Goal: Task Accomplishment & Management: Complete application form

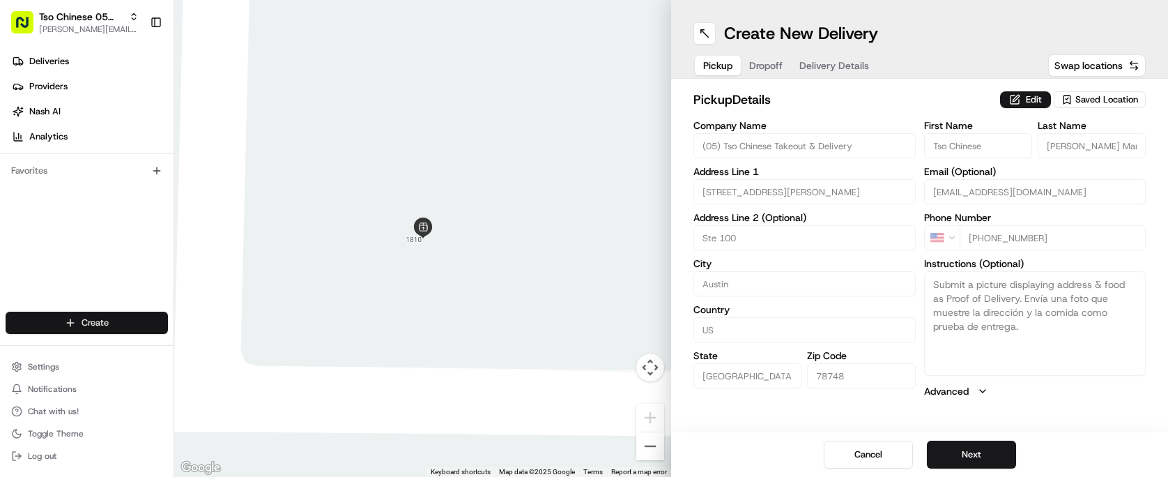
click at [123, 313] on html "Tso Chinese 05 Menchaca [EMAIL_ADDRESS][DOMAIN_NAME] Toggle Sidebar Deliveries …" at bounding box center [584, 238] width 1168 height 477
click at [219, 346] on link "Delivery" at bounding box center [251, 348] width 155 height 25
click at [755, 72] on div "Pickup Dropoff Delivery Details" at bounding box center [785, 65] width 185 height 25
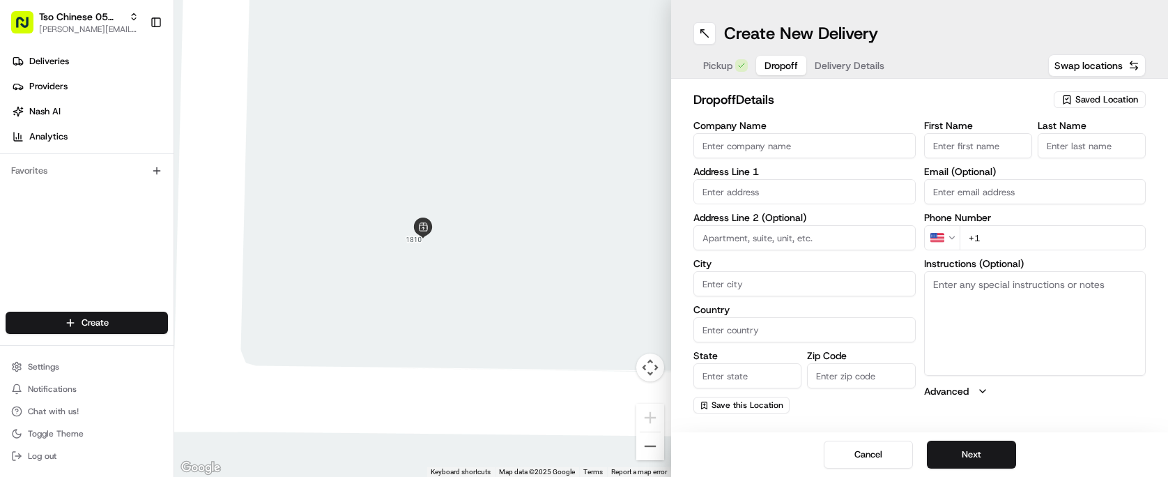
click at [725, 67] on span "Pickup" at bounding box center [717, 66] width 29 height 14
click at [761, 68] on button "Dropoff" at bounding box center [781, 66] width 50 height 20
click at [874, 184] on input "text" at bounding box center [804, 191] width 222 height 25
paste input "[STREET_ADDRESS]"
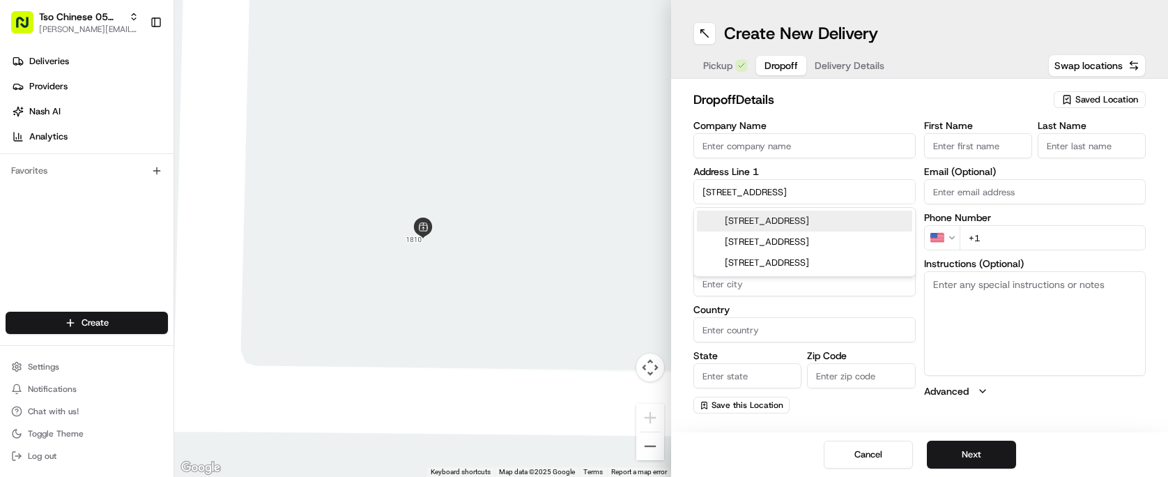
click at [849, 212] on div "[STREET_ADDRESS]" at bounding box center [804, 220] width 215 height 21
type input "[STREET_ADDRESS]"
type input "Ste E-5"
type input "Austin"
type input "[GEOGRAPHIC_DATA]"
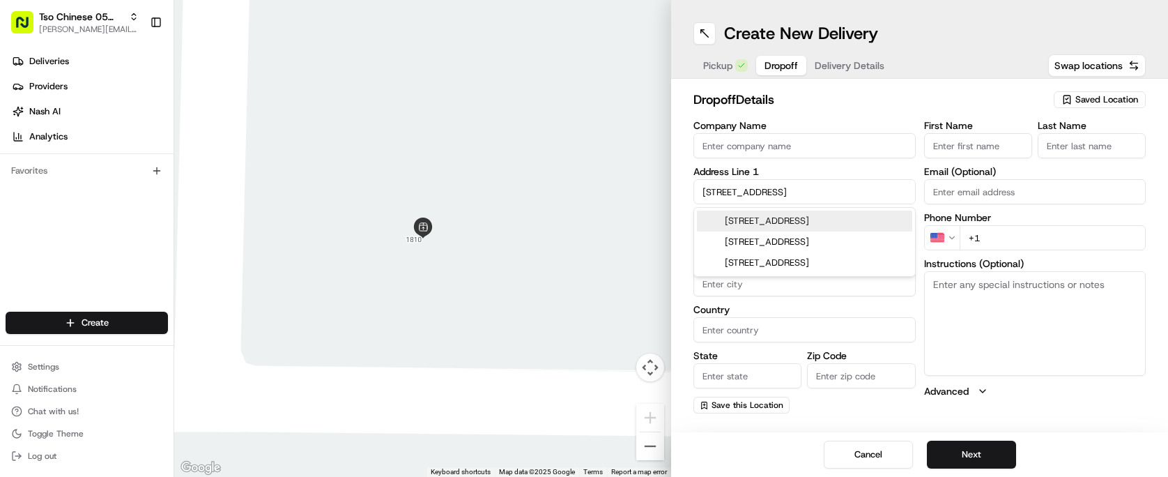
type input "[GEOGRAPHIC_DATA]"
type input "78722"
type input "[STREET_ADDRESS]"
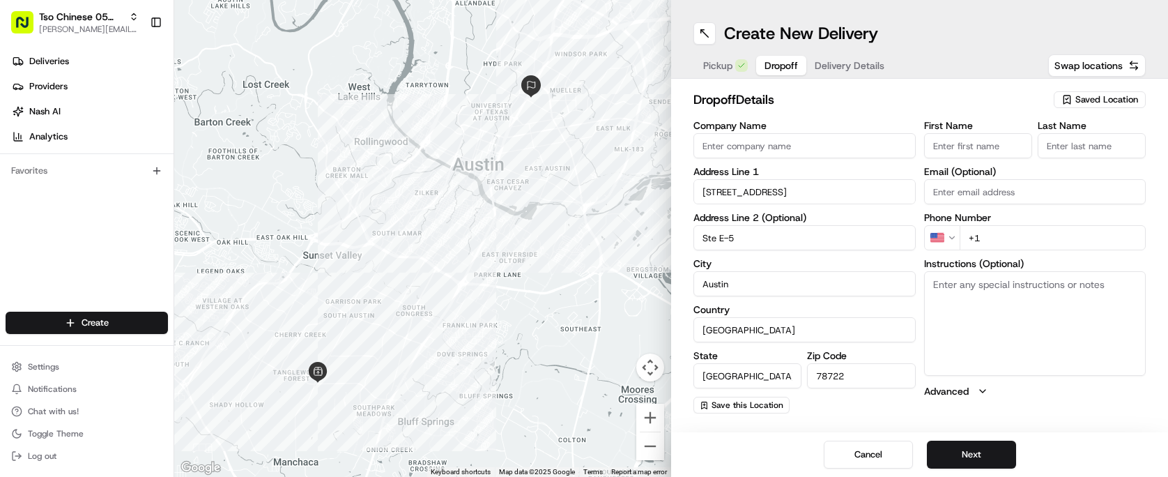
click at [968, 155] on input "First Name" at bounding box center [978, 145] width 108 height 25
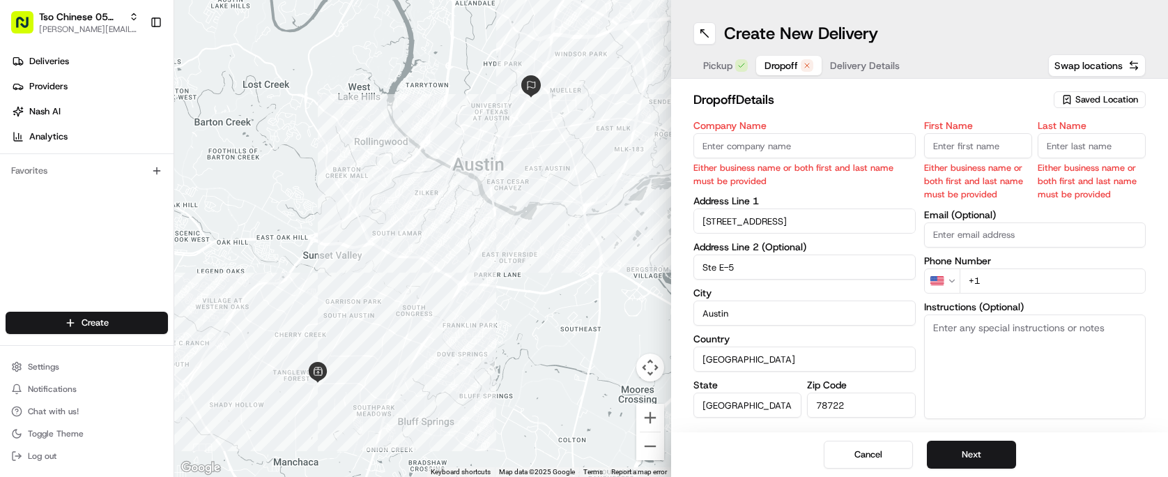
click at [967, 142] on input "First Name" at bounding box center [978, 145] width 108 height 25
click at [962, 98] on h2 "dropoff Details" at bounding box center [869, 100] width 352 height 20
click at [989, 152] on input "First Name" at bounding box center [978, 145] width 108 height 25
type input "Tso chinese"
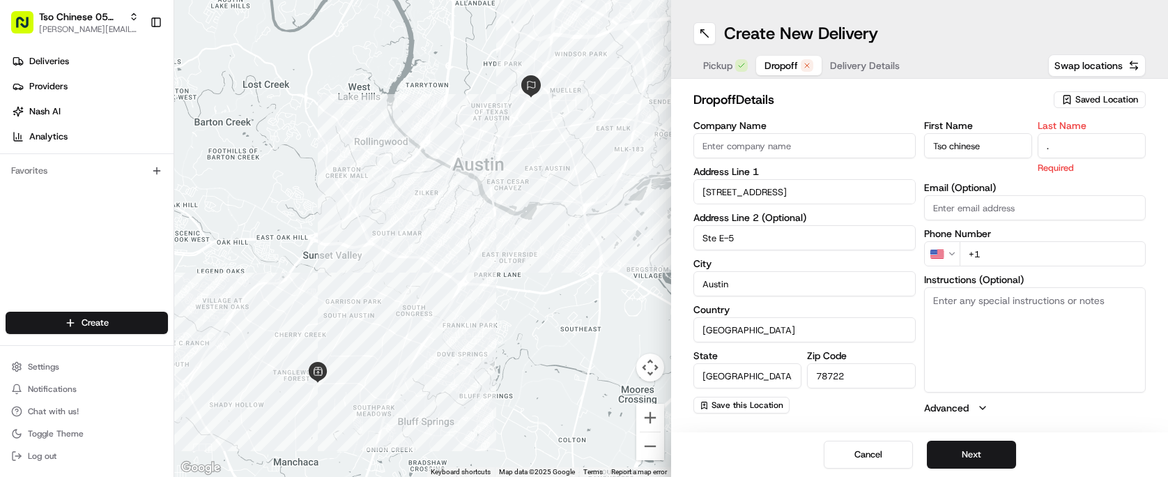
type input "."
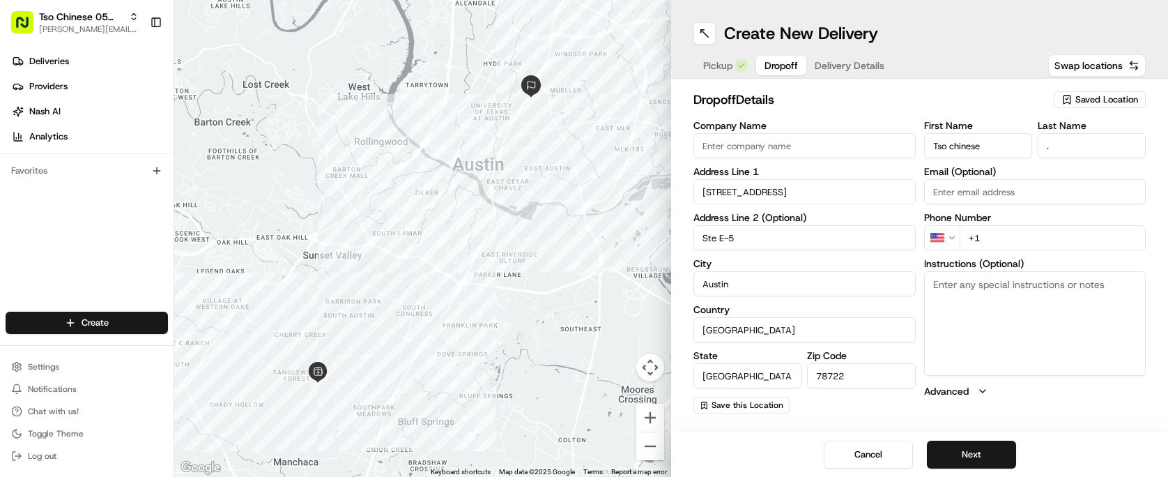
click at [952, 101] on h2 "dropoff Details" at bounding box center [869, 100] width 352 height 20
click at [1038, 238] on input "+1" at bounding box center [1052, 237] width 187 height 25
click at [978, 242] on input "+1" at bounding box center [1052, 237] width 187 height 25
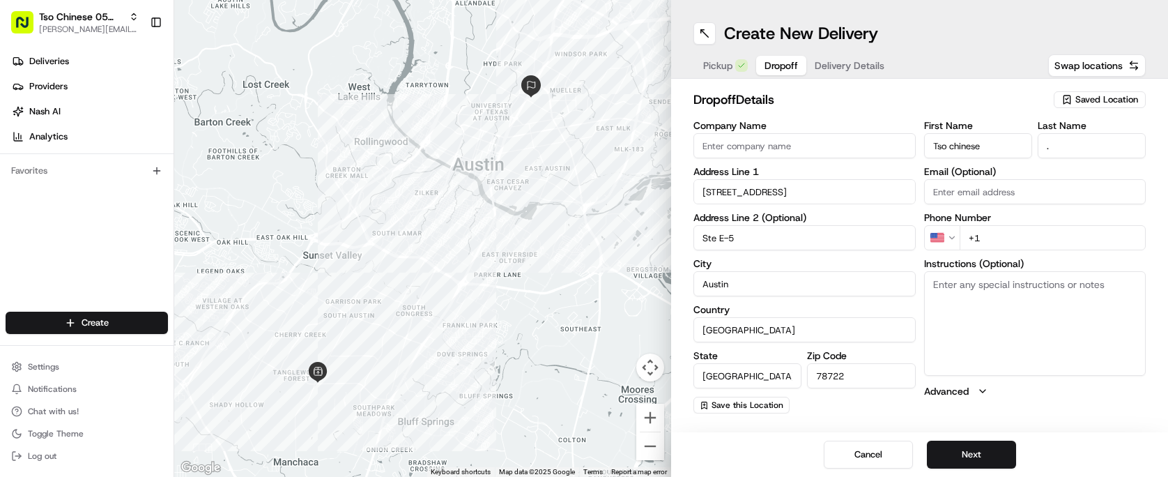
paste input "[PHONE_NUMBER]"
type input "[PHONE_NUMBER]"
click at [892, 108] on h2 "dropoff Details" at bounding box center [869, 100] width 352 height 20
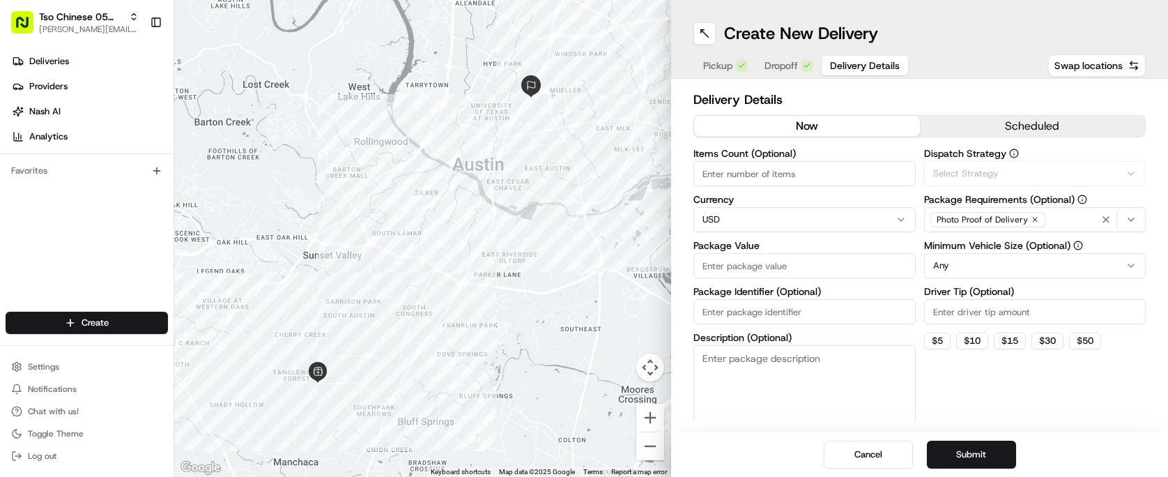
click at [863, 68] on span "Delivery Details" at bounding box center [865, 66] width 70 height 14
click at [825, 176] on input "Items Count (Optional)" at bounding box center [804, 173] width 222 height 25
type input "1"
click at [819, 267] on input "Package Value" at bounding box center [804, 265] width 222 height 25
type input "10.00"
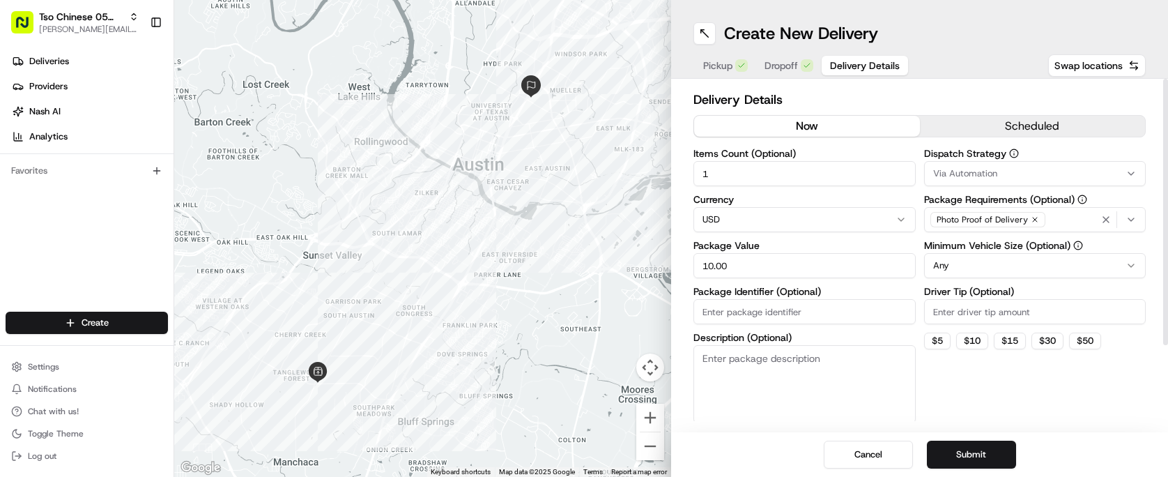
click at [1003, 300] on input "Driver Tip (Optional)" at bounding box center [1035, 311] width 222 height 25
type input "2.00"
click at [1003, 164] on button "Via Automation" at bounding box center [1035, 173] width 222 height 25
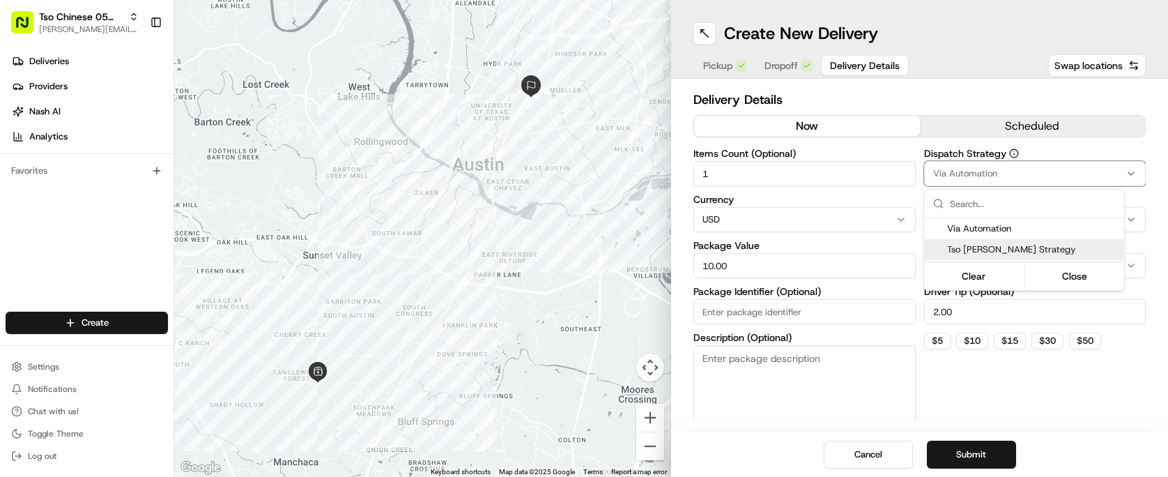
click at [1014, 247] on span "Tso [PERSON_NAME] Strategy" at bounding box center [1032, 249] width 171 height 13
click at [941, 106] on html "Tso Chinese 05 Menchaca [EMAIL_ADDRESS][DOMAIN_NAME] Toggle Sidebar Deliveries …" at bounding box center [584, 238] width 1168 height 477
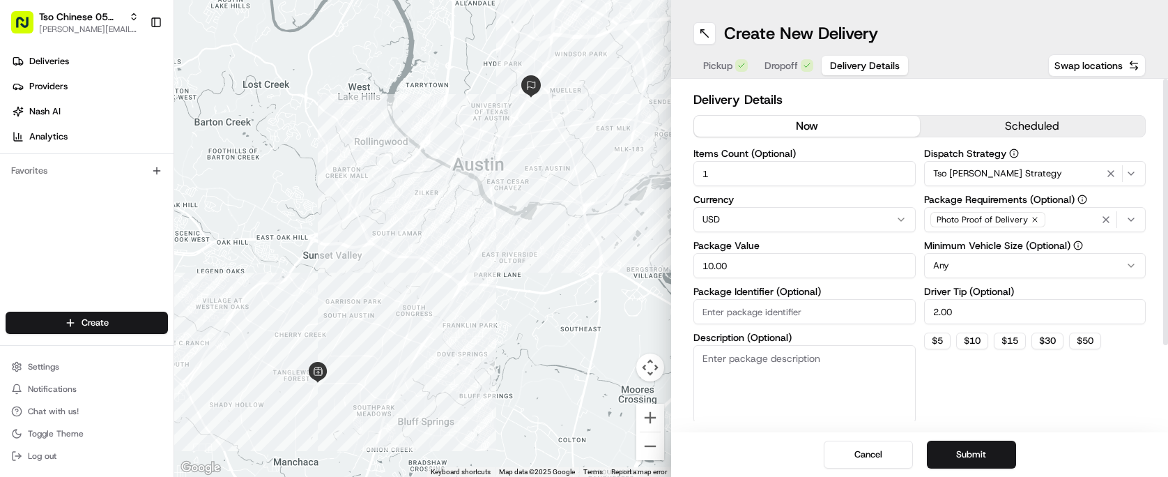
click at [825, 311] on input "Package Identifier (Optional)" at bounding box center [804, 311] width 222 height 25
type input "storetostore"
click at [966, 458] on button "Submit" at bounding box center [971, 454] width 89 height 28
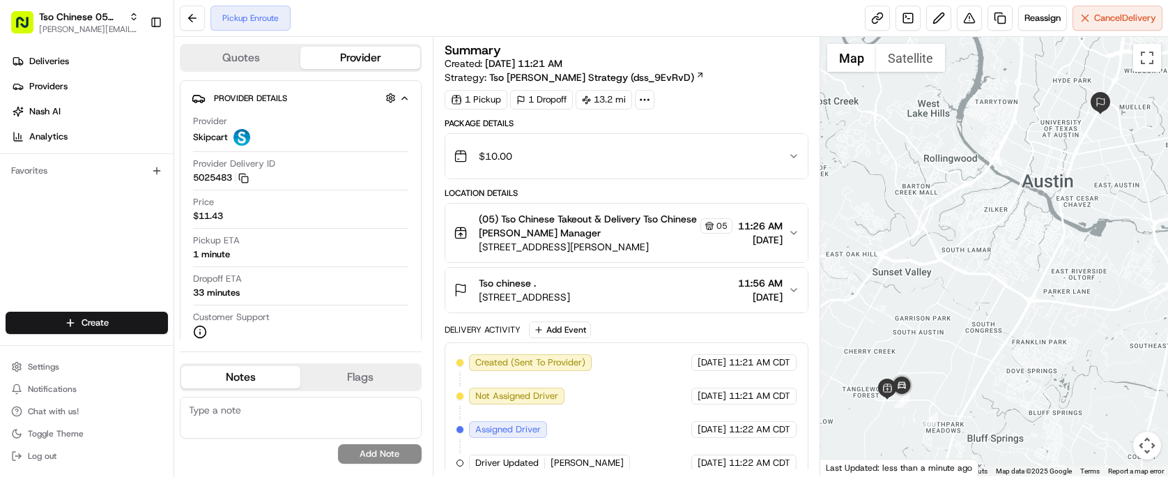
scroll to position [47, 0]
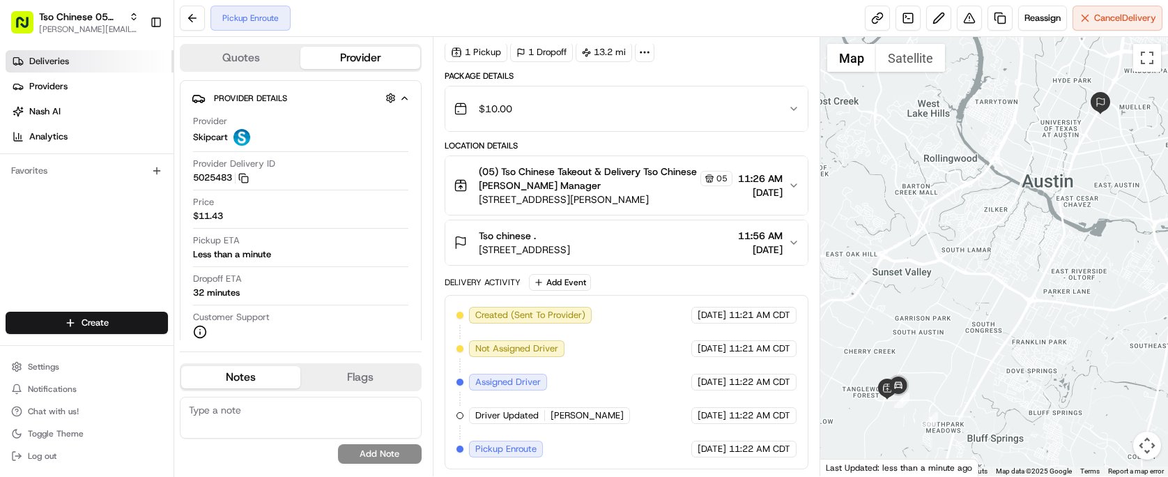
click at [91, 72] on link "Deliveries" at bounding box center [90, 61] width 168 height 22
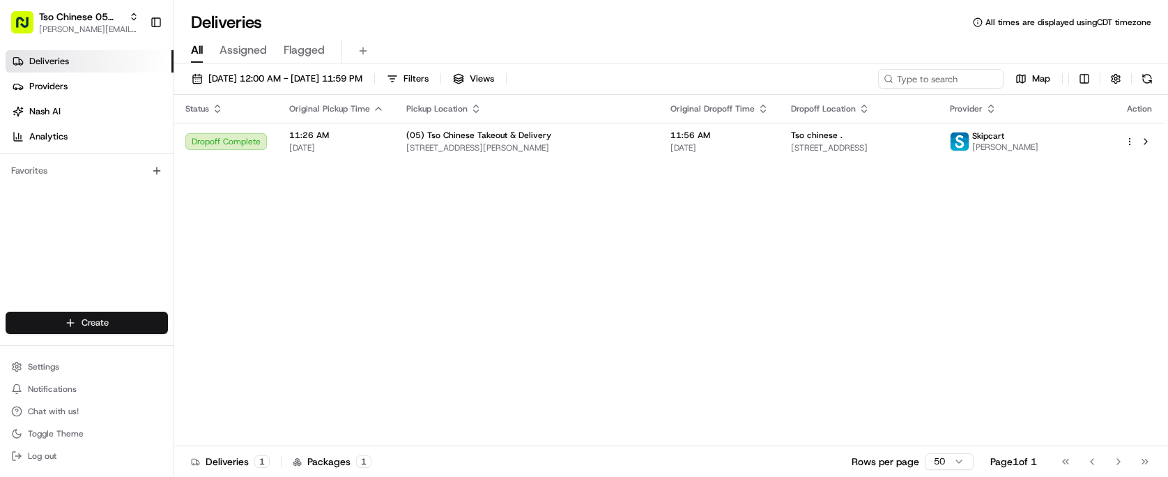
click at [120, 314] on html "Tso Chinese 05 Menchaca [EMAIL_ADDRESS][DOMAIN_NAME] Toggle Sidebar Deliveries …" at bounding box center [584, 238] width 1168 height 477
click at [200, 337] on link "Delivery" at bounding box center [251, 348] width 155 height 25
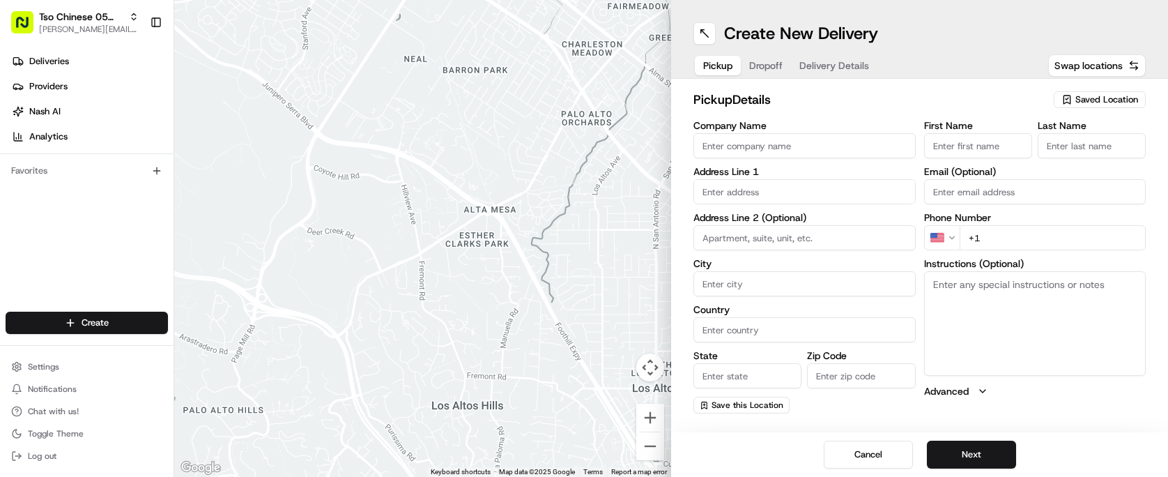
click at [1109, 94] on span "Saved Location" at bounding box center [1106, 99] width 63 height 13
click at [1075, 153] on span "(05) Tso Chinese Takeout & Delivery (05)" at bounding box center [1075, 152] width 171 height 13
type input "(05) Tso Chinese Takeout & Delivery"
type input "[STREET_ADDRESS][PERSON_NAME]"
type input "Ste 100"
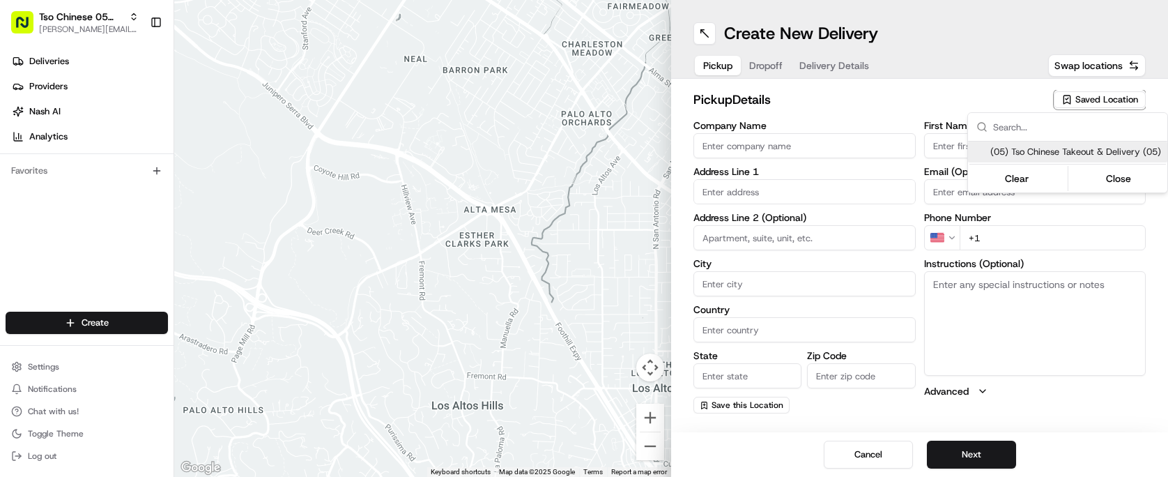
type input "Austin"
type input "US"
type input "[GEOGRAPHIC_DATA]"
type input "78748"
type input "Tso Chinese"
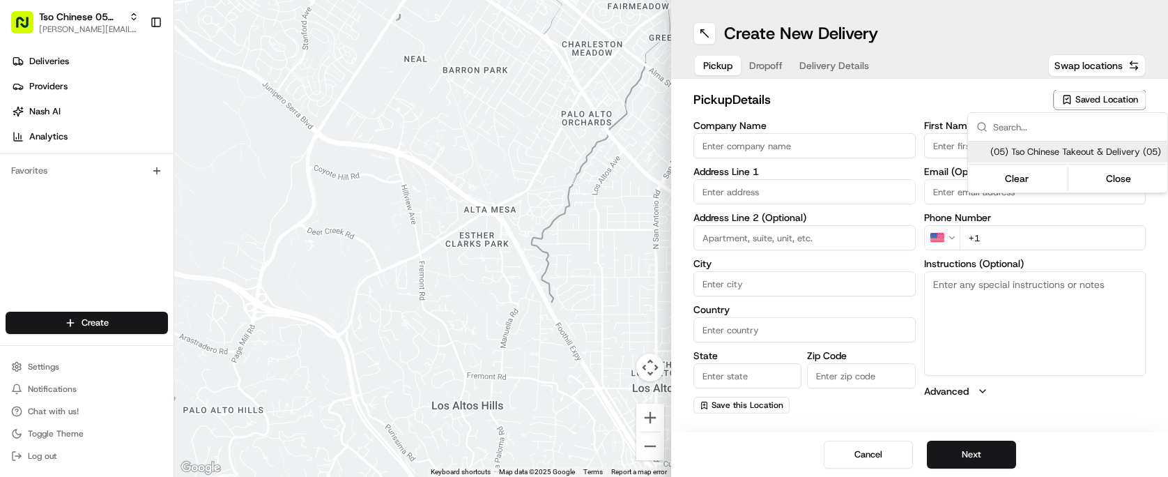
type input "[PERSON_NAME] Manager"
type input "[EMAIL_ADDRESS][DOMAIN_NAME]"
type input "[PHONE_NUMBER]"
type textarea "Submit a picture displaying address & food as Proof of Delivery. Envía una foto…"
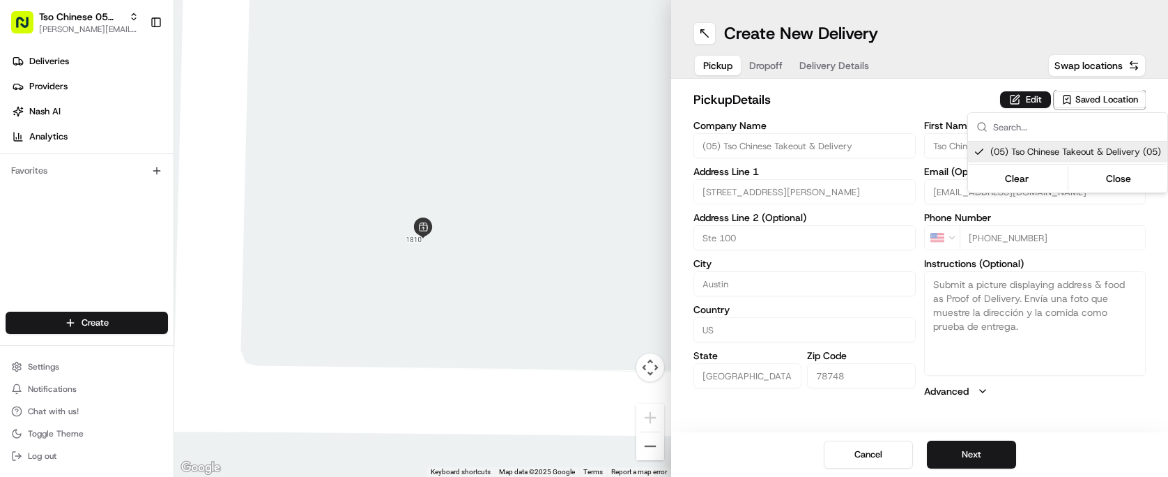
click at [969, 437] on html "Tso Chinese 05 Menchaca [EMAIL_ADDRESS][DOMAIN_NAME] Toggle Sidebar Deliveries …" at bounding box center [584, 238] width 1168 height 477
click at [969, 438] on div "Cancel Next" at bounding box center [919, 454] width 497 height 45
click at [981, 474] on div "Cancel Next" at bounding box center [919, 454] width 497 height 45
click at [974, 447] on button "Next" at bounding box center [971, 454] width 89 height 28
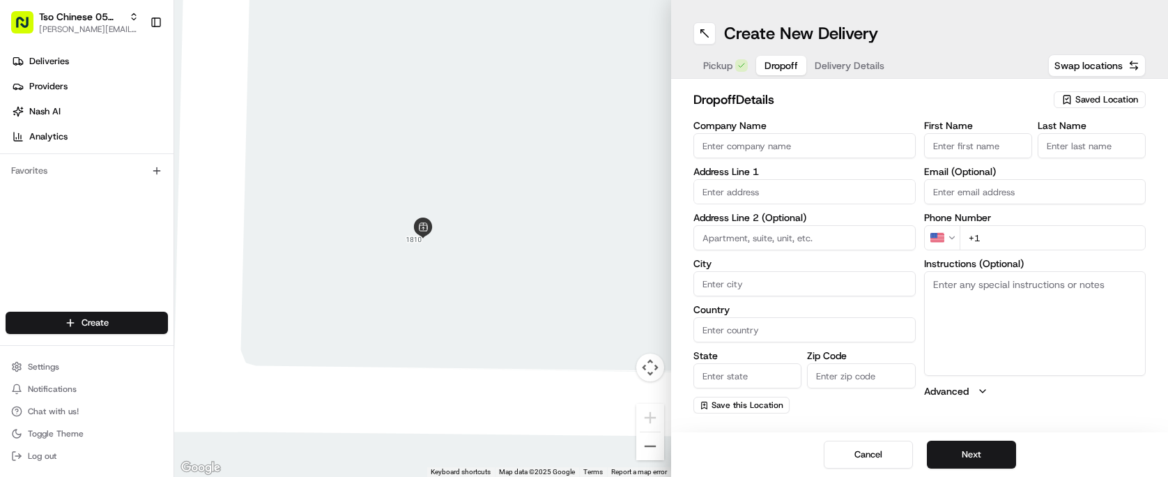
click at [748, 145] on input "Company Name" at bounding box center [804, 145] width 222 height 25
type input "[PERSON_NAME]"
click at [959, 162] on div "First Name Last Name Email (Optional) Phone Number US +1 Instructions (Optional…" at bounding box center [1035, 267] width 222 height 293
click at [971, 154] on input "First Name" at bounding box center [978, 145] width 108 height 25
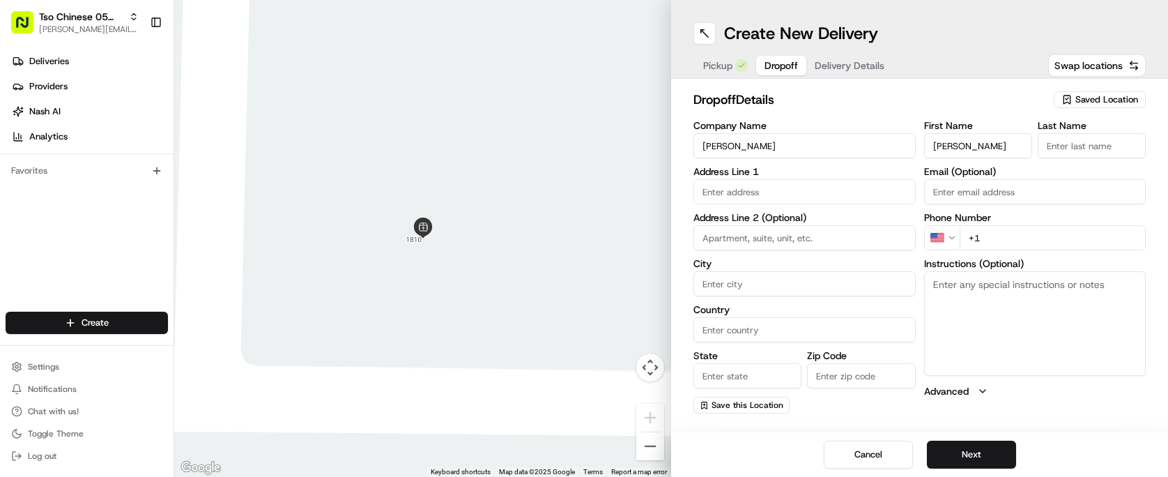
type input "[PERSON_NAME]"
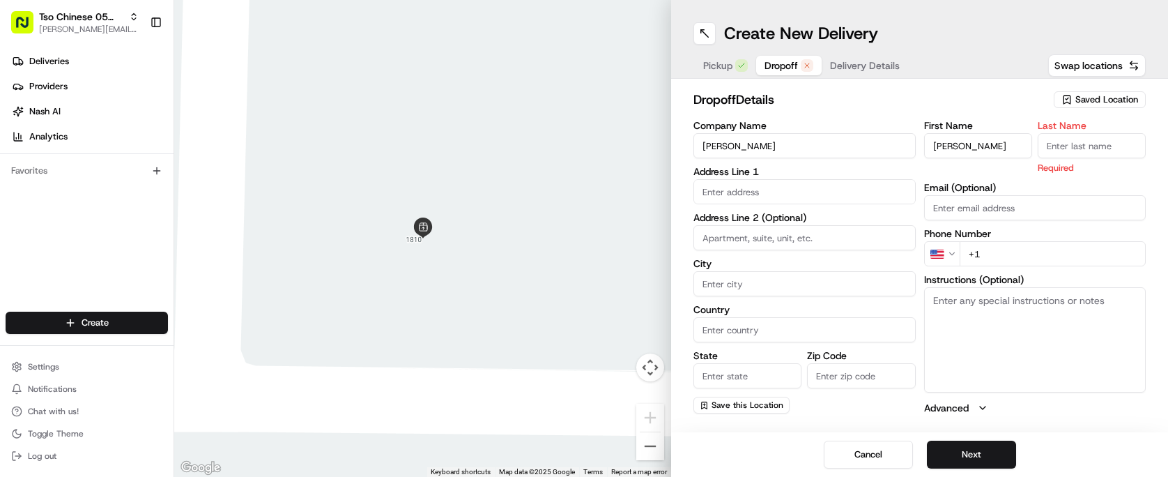
click at [1069, 132] on div "Last Name Required" at bounding box center [1091, 148] width 108 height 54
click at [1070, 137] on input "Last Name" at bounding box center [1091, 145] width 108 height 25
type input "."
click at [881, 183] on input "text" at bounding box center [804, 191] width 222 height 25
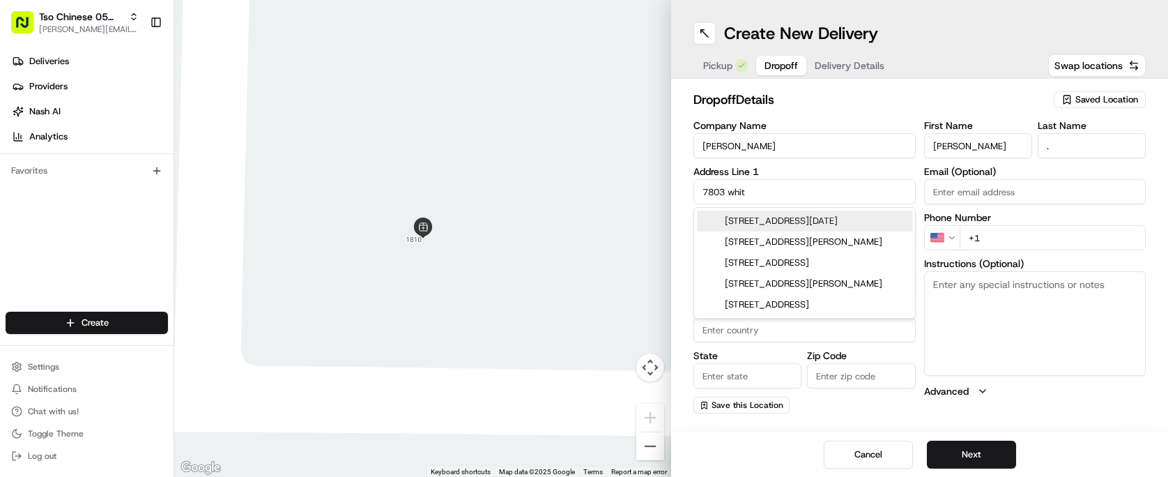
click at [887, 219] on div "[STREET_ADDRESS][DATE]" at bounding box center [804, 220] width 215 height 21
type input "[STREET_ADDRESS][DATE]"
type input "Austin"
type input "[GEOGRAPHIC_DATA]"
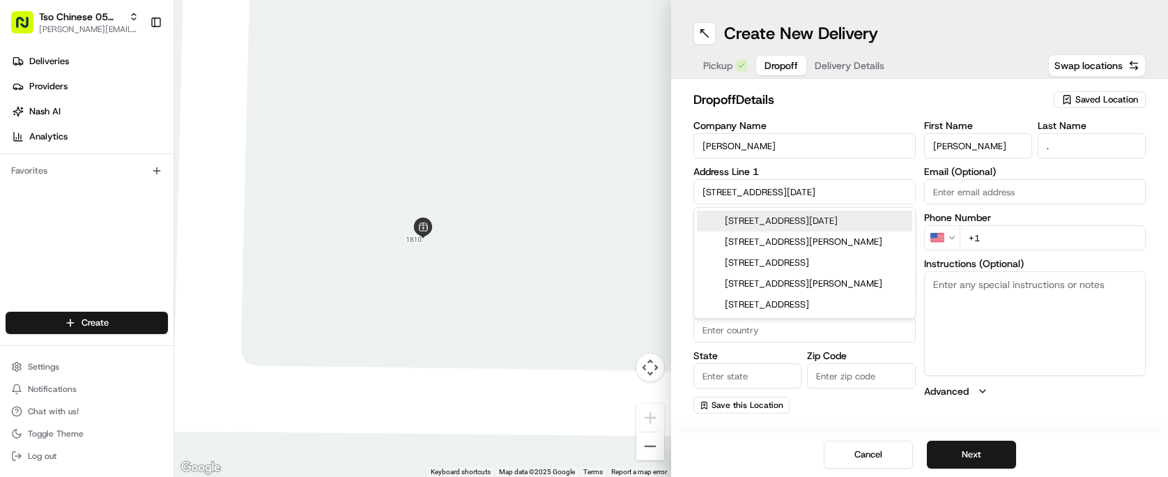
type input "78749"
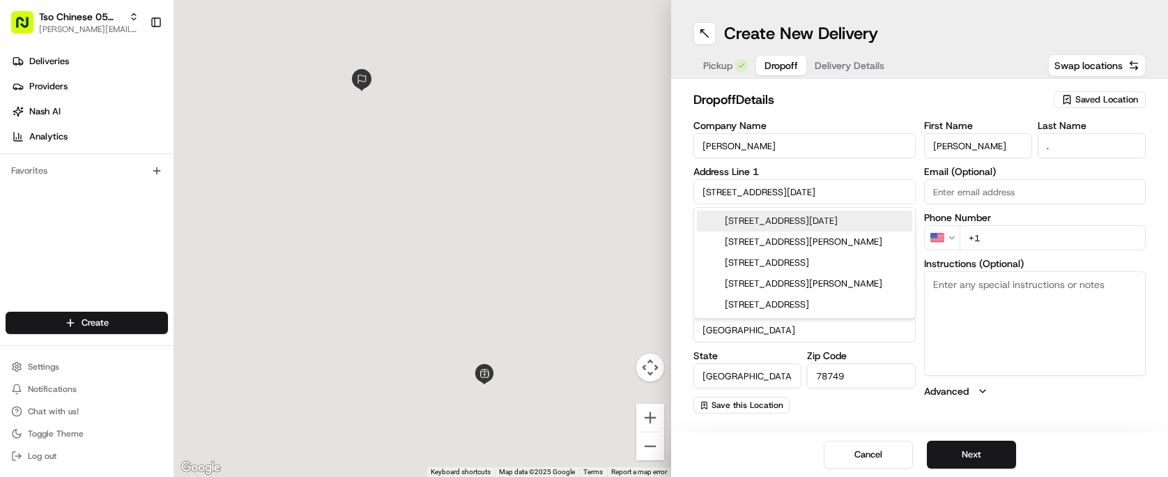
type input "[STREET_ADDRESS][DATE]"
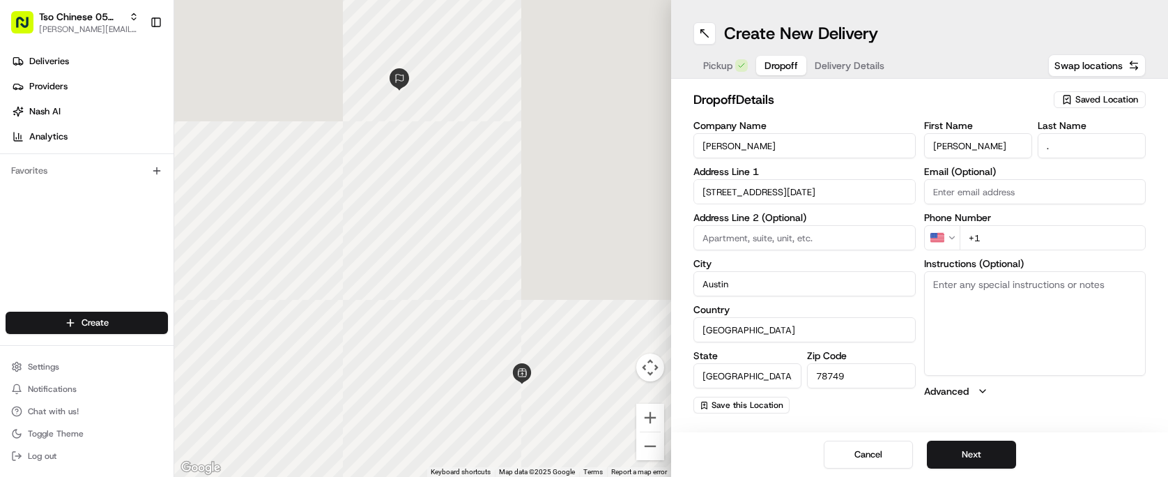
click at [979, 237] on input "+1" at bounding box center [1052, 237] width 187 height 25
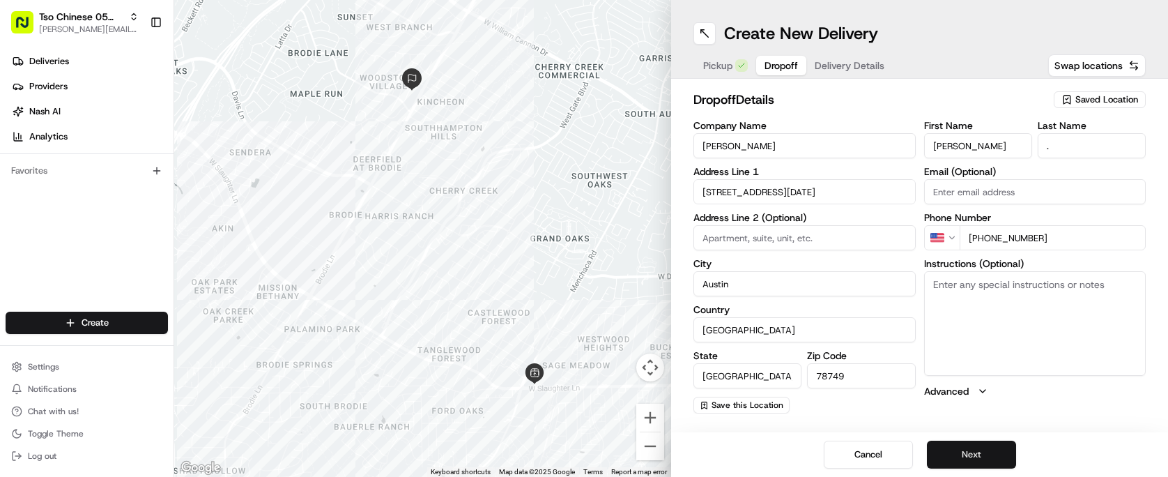
type input "[PHONE_NUMBER]"
click at [970, 451] on button "Next" at bounding box center [971, 454] width 89 height 28
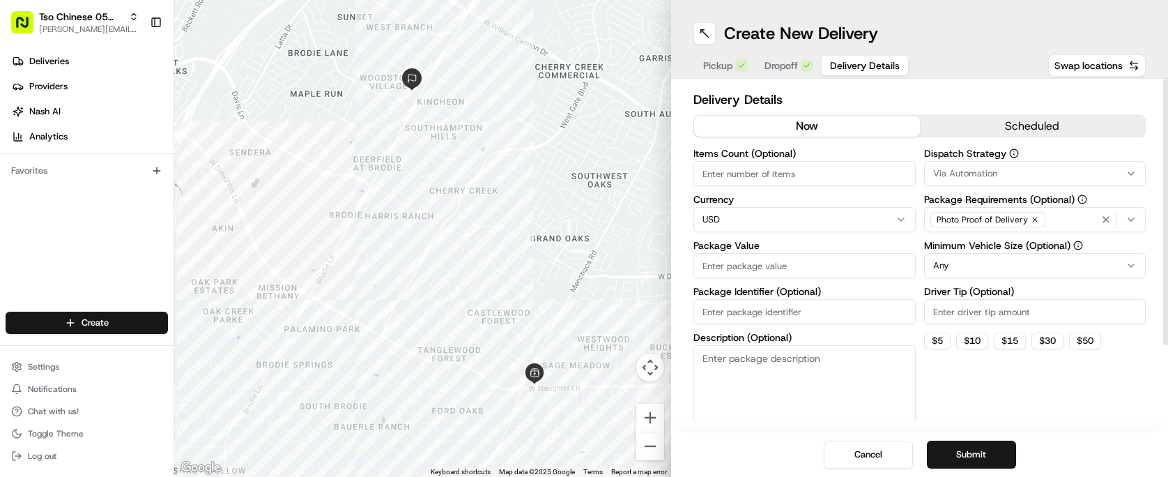
click at [844, 193] on div "Items Count (Optional) Currency USD Package Value Package Identifier (Optional)…" at bounding box center [804, 285] width 222 height 275
click at [856, 167] on input "Items Count (Optional)" at bounding box center [804, 173] width 222 height 25
type input "6"
click at [844, 261] on input "Package Value" at bounding box center [804, 265] width 222 height 25
type input "84.16"
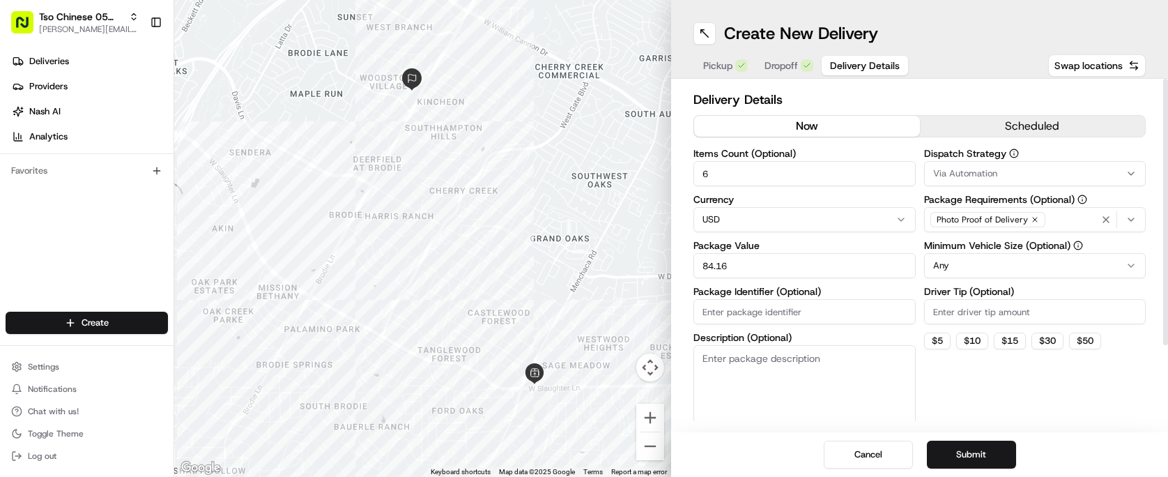
click at [849, 301] on input "Package Identifier (Optional)" at bounding box center [804, 311] width 222 height 25
type input "2"
type input "#Z5B52KO"
click at [993, 314] on input "Driver Tip (Optional)" at bounding box center [1035, 311] width 222 height 25
type input "2.00"
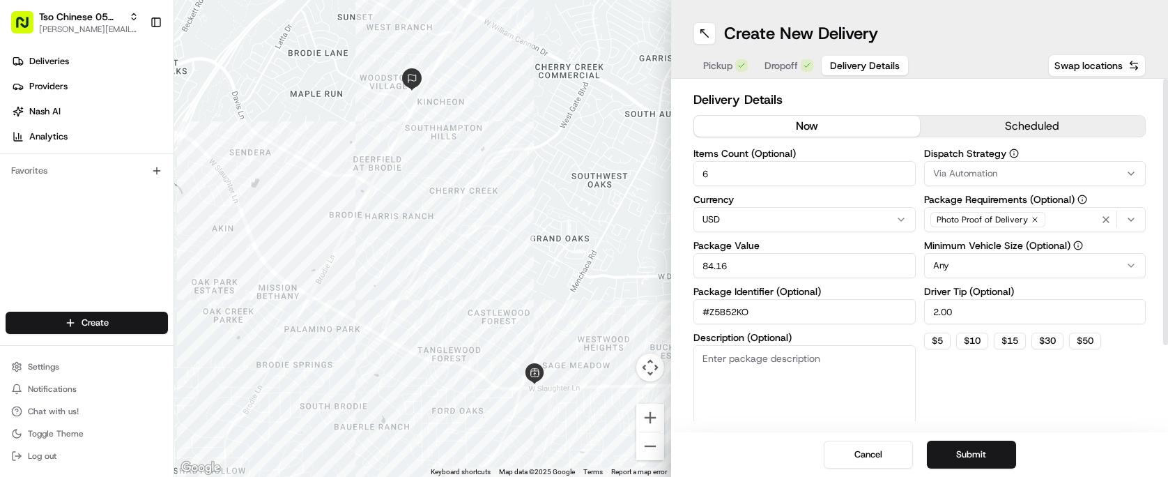
click at [1025, 256] on html "Tso Chinese 05 Menchaca [EMAIL_ADDRESS][DOMAIN_NAME] Toggle Sidebar Deliveries …" at bounding box center [584, 238] width 1168 height 477
click at [1040, 173] on div "Via Automation" at bounding box center [1034, 173] width 215 height 13
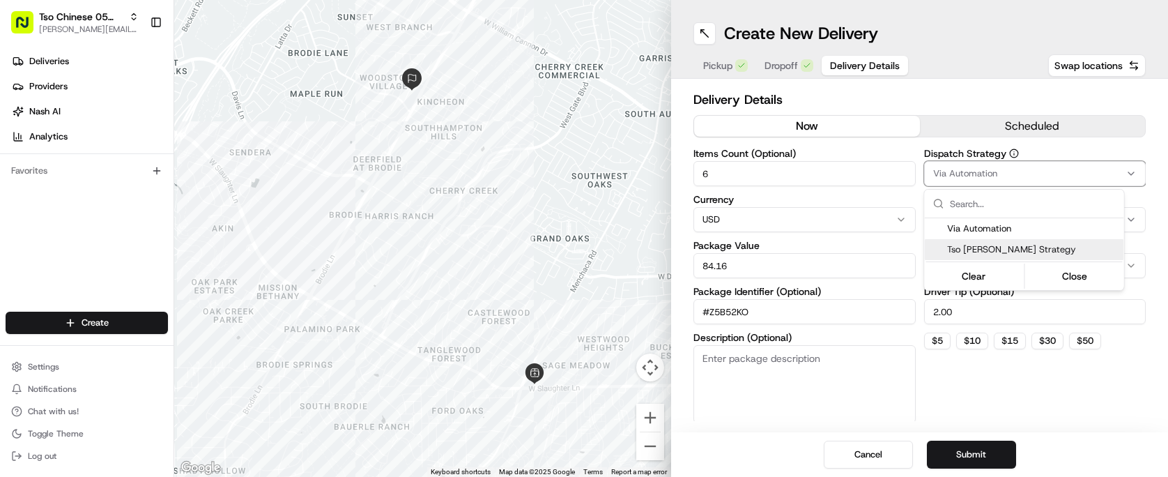
click at [1028, 240] on div "Tso [PERSON_NAME] Strategy" at bounding box center [1024, 249] width 199 height 21
click at [1049, 405] on html "Tso Chinese 05 Menchaca [EMAIL_ADDRESS][DOMAIN_NAME] Toggle Sidebar Deliveries …" at bounding box center [584, 238] width 1168 height 477
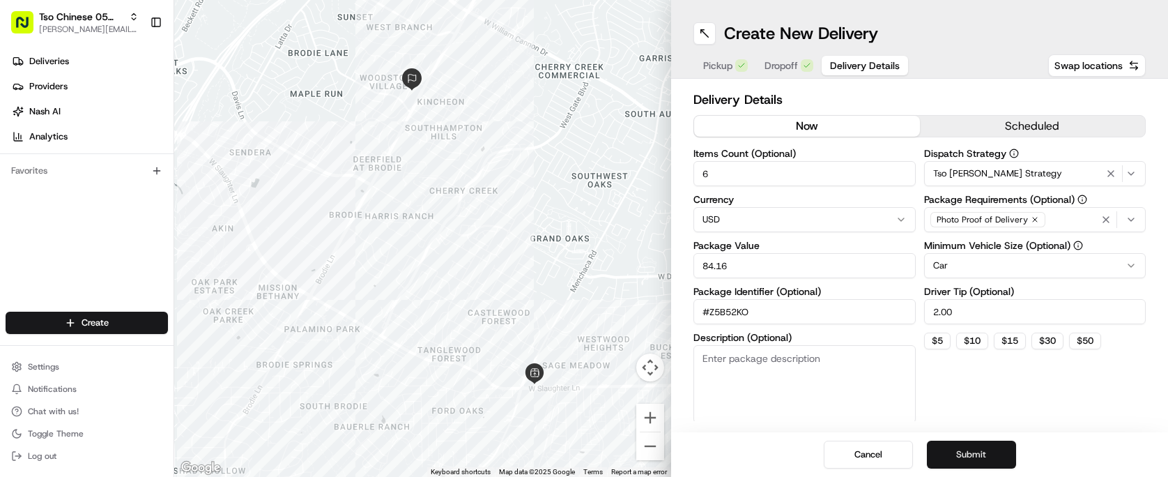
click at [997, 447] on button "Submit" at bounding box center [971, 454] width 89 height 28
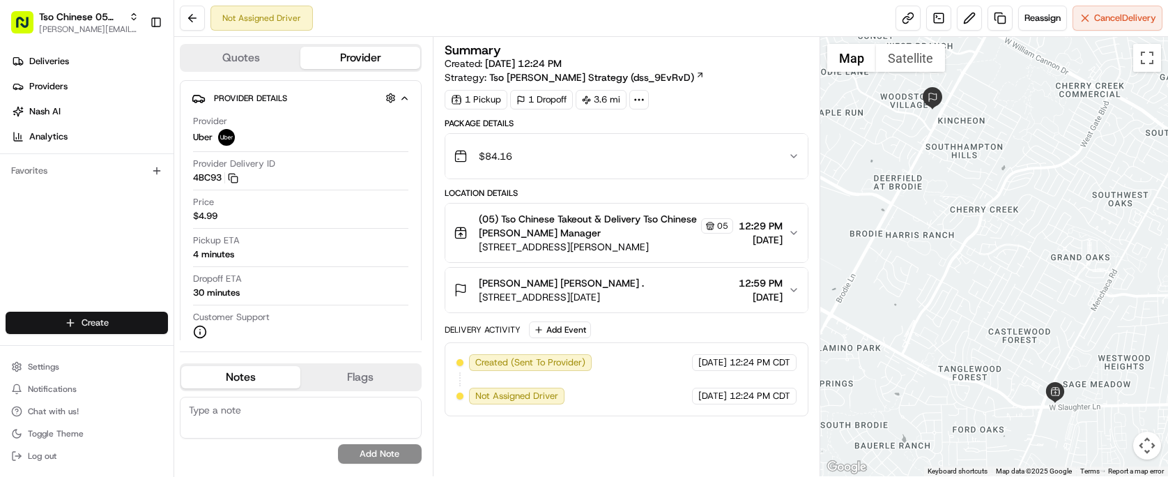
click at [114, 312] on html "Tso Chinese 05 Menchaca [EMAIL_ADDRESS][DOMAIN_NAME] Toggle Sidebar Deliveries …" at bounding box center [584, 238] width 1168 height 477
click at [229, 341] on link "Delivery" at bounding box center [251, 348] width 155 height 25
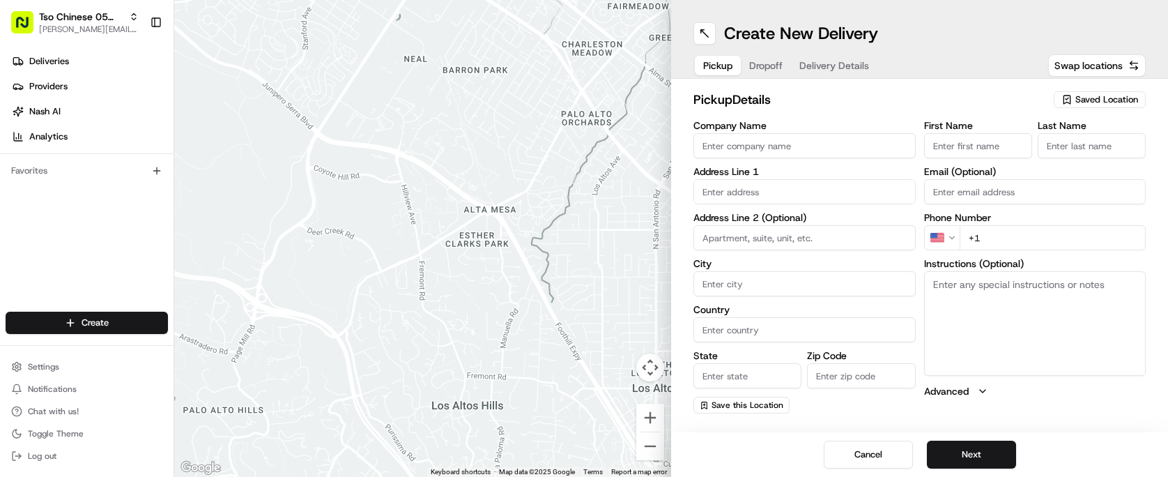
click at [1106, 95] on span "Saved Location" at bounding box center [1106, 99] width 63 height 13
click at [1070, 175] on div "Clear Close" at bounding box center [1067, 177] width 199 height 30
click at [1079, 153] on span "(05) Tso Chinese Takeout & Delivery (05)" at bounding box center [1075, 152] width 171 height 13
type input "(05) Tso Chinese Takeout & Delivery"
type input "[STREET_ADDRESS][PERSON_NAME]"
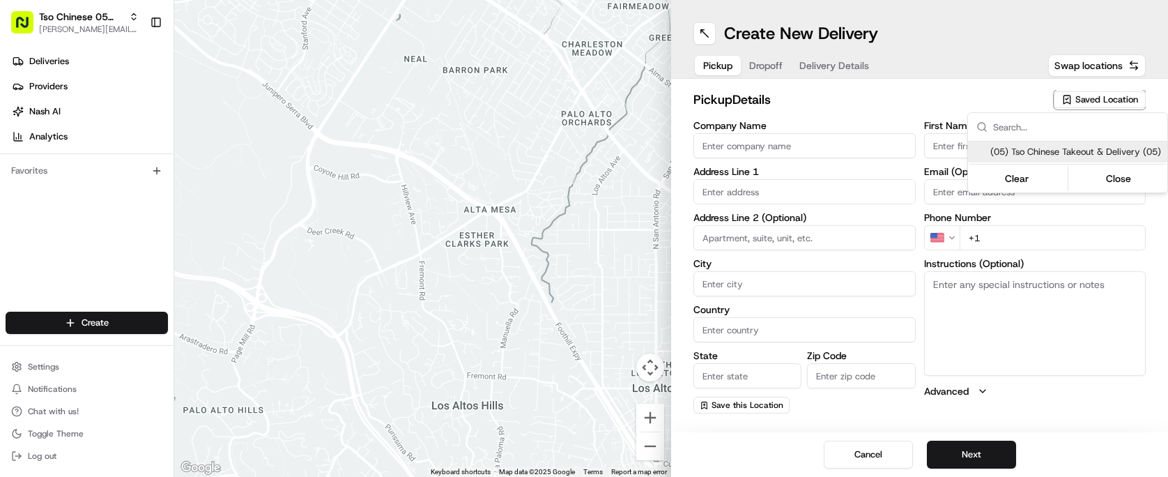
type input "Ste 100"
type input "Austin"
type input "US"
type input "[GEOGRAPHIC_DATA]"
type input "78748"
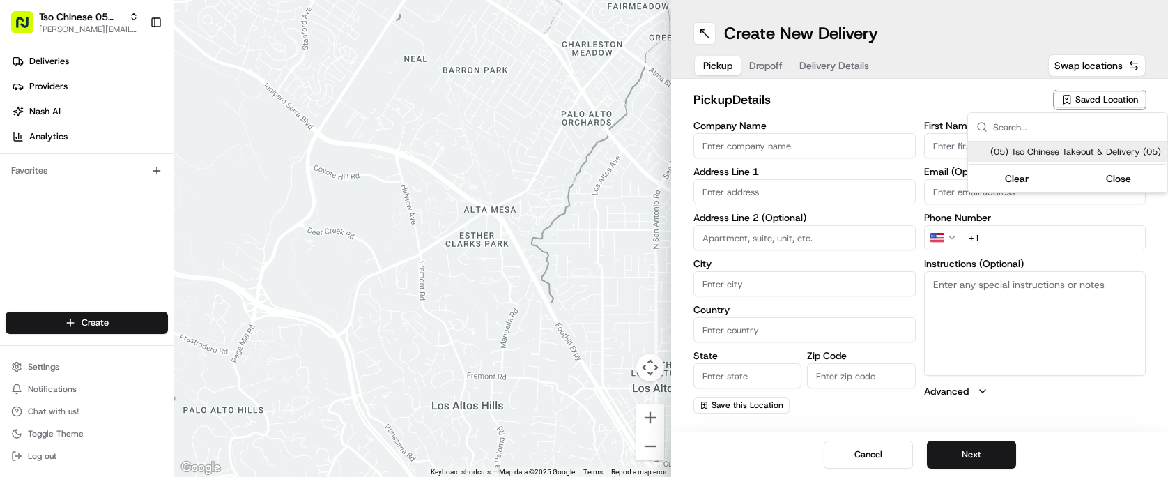
type input "Tso Chinese"
type input "[PERSON_NAME] Manager"
type input "[EMAIL_ADDRESS][DOMAIN_NAME]"
type input "[PHONE_NUMBER]"
type textarea "Submit a picture displaying address & food as Proof of Delivery. Envía una foto…"
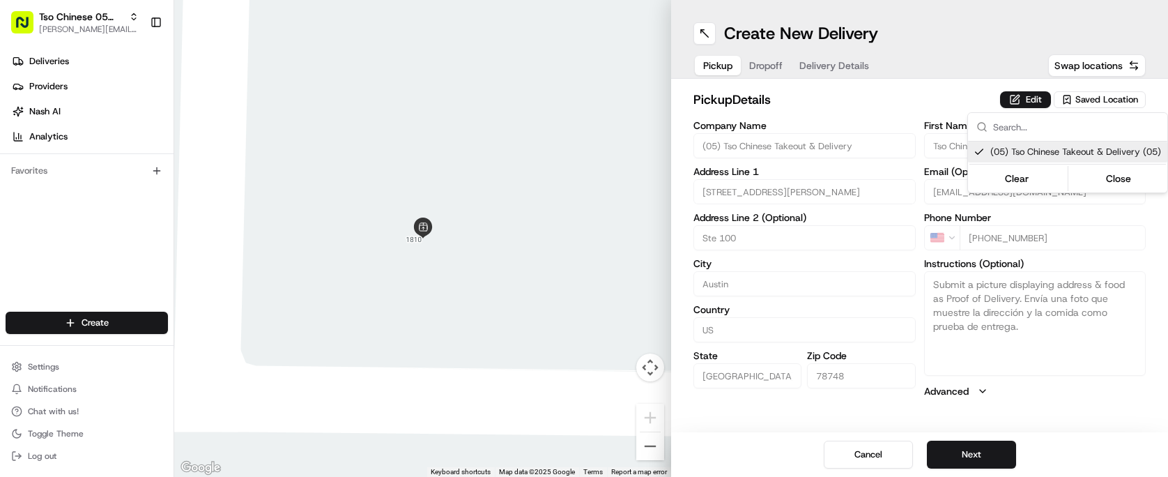
click at [991, 456] on html "Tso Chinese 05 Menchaca [EMAIL_ADDRESS][DOMAIN_NAME] Toggle Sidebar Deliveries …" at bounding box center [584, 238] width 1168 height 477
click at [991, 456] on button "Next" at bounding box center [971, 454] width 89 height 28
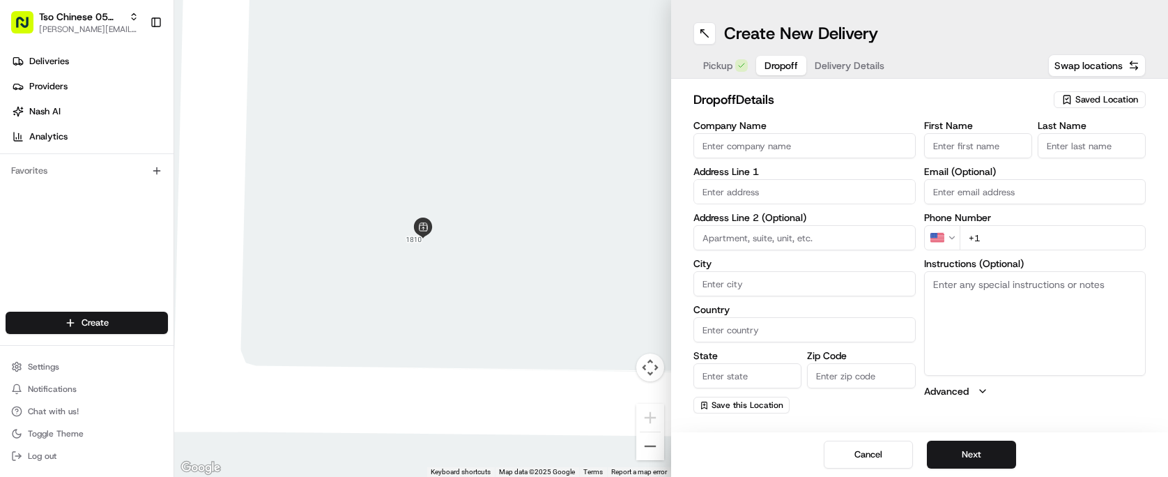
click at [789, 153] on input "Company Name" at bounding box center [804, 145] width 222 height 25
type input "[PERSON_NAME]"
click at [975, 141] on input "First Name" at bounding box center [978, 145] width 108 height 25
type input "[PERSON_NAME]"
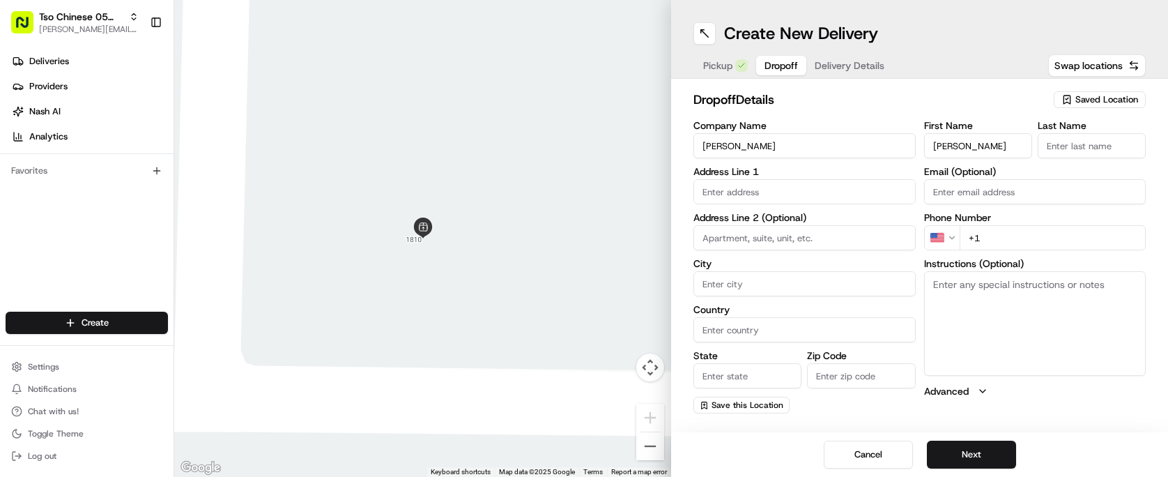
click at [1089, 139] on input "Last Name" at bounding box center [1091, 145] width 108 height 25
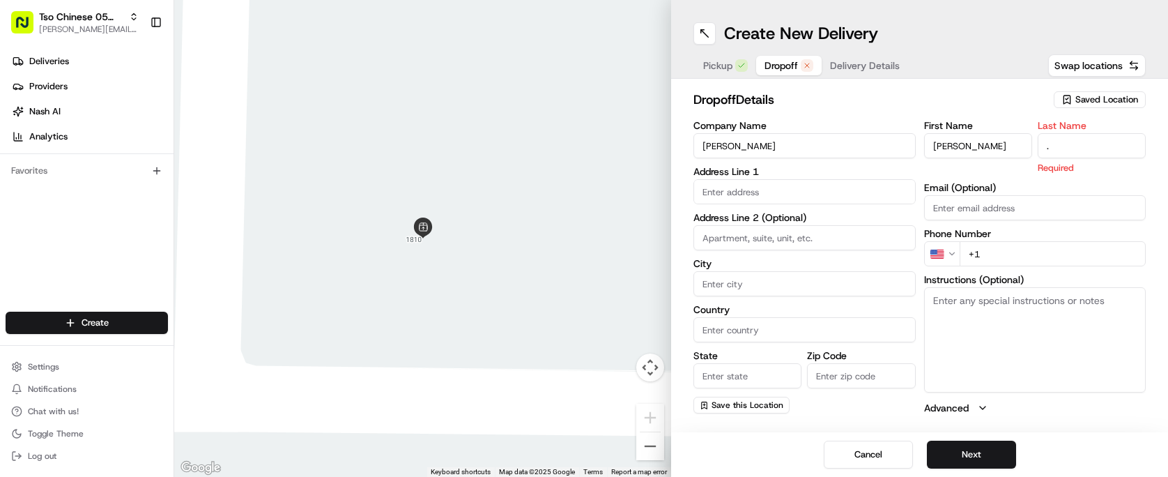
type input "."
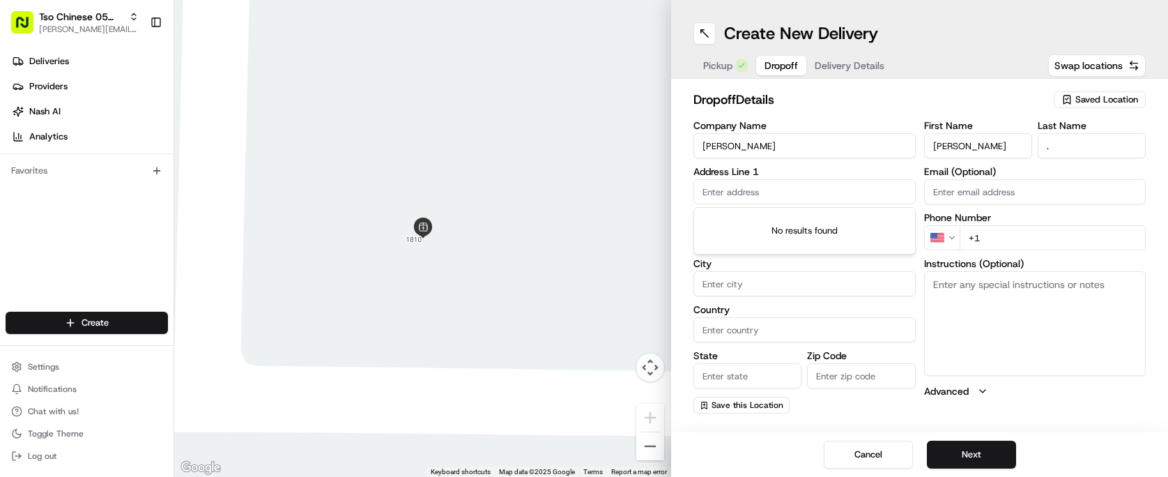
click at [853, 180] on input "text" at bounding box center [804, 191] width 222 height 25
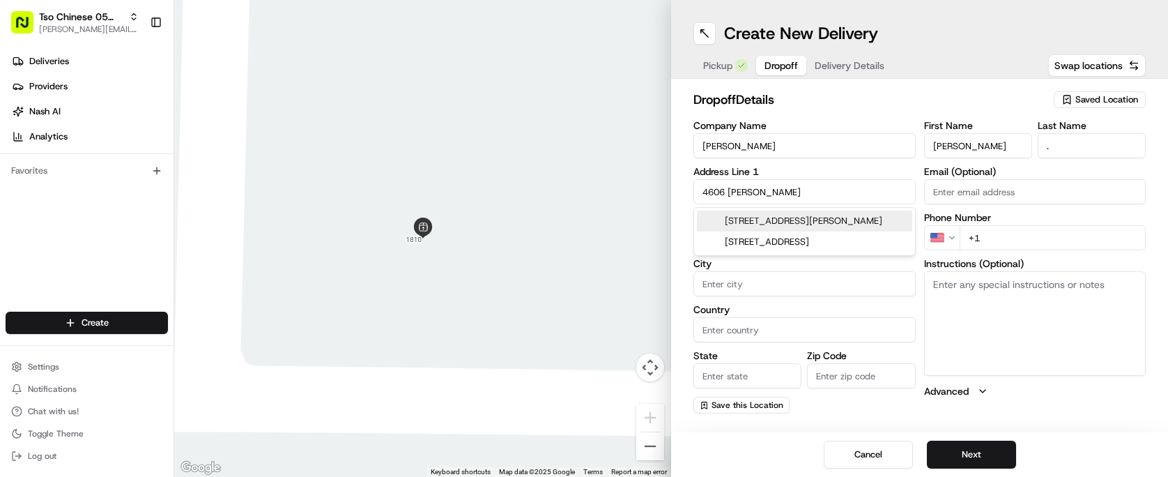
click at [868, 220] on div "[STREET_ADDRESS][PERSON_NAME]" at bounding box center [804, 220] width 215 height 21
type input "[STREET_ADDRESS][PERSON_NAME]"
type input "Austin"
type input "[GEOGRAPHIC_DATA]"
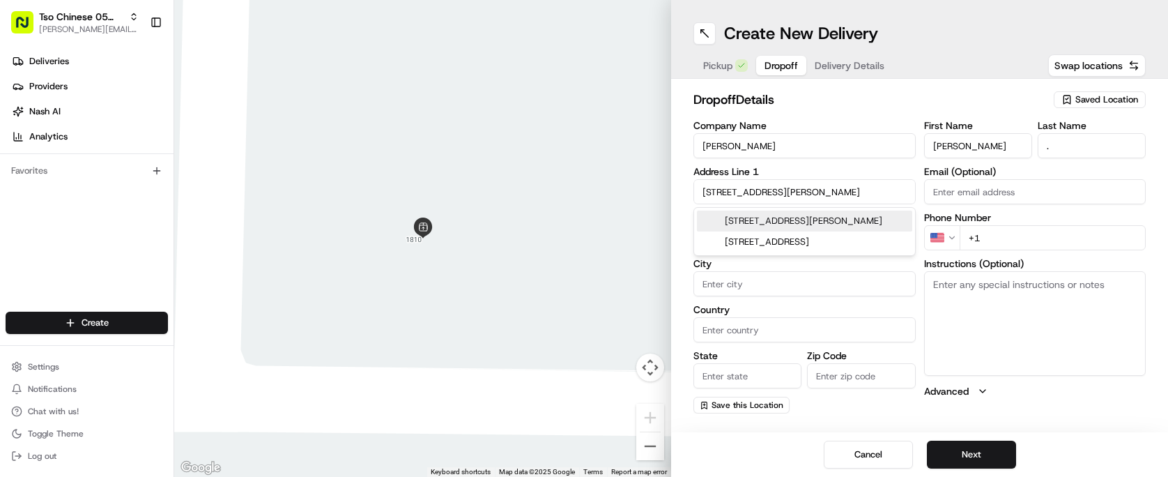
type input "78744"
type input "[STREET_ADDRESS][PERSON_NAME]"
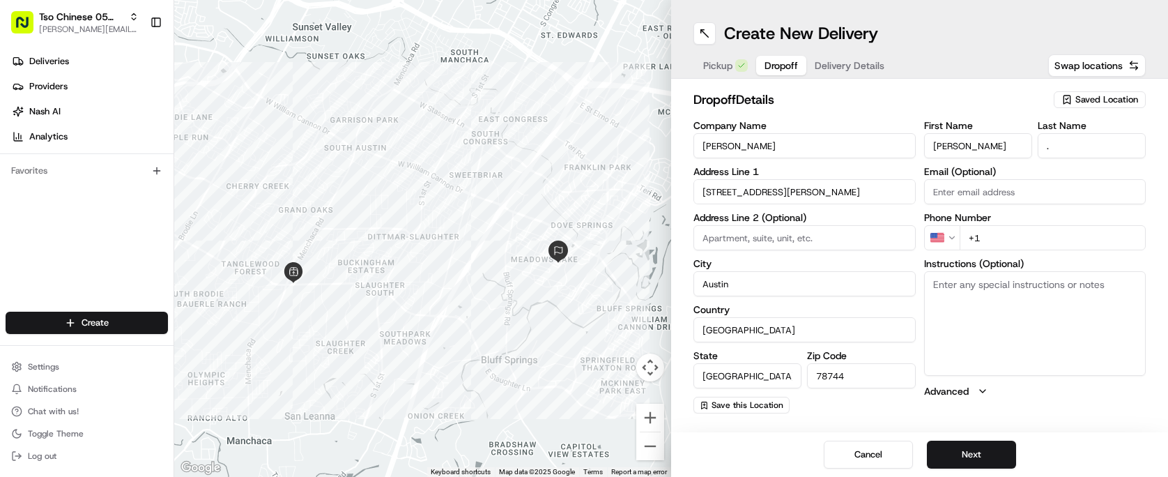
click at [1061, 244] on input "+1" at bounding box center [1052, 237] width 187 height 25
type input "[PHONE_NUMBER]"
click at [981, 450] on button "Next" at bounding box center [971, 454] width 89 height 28
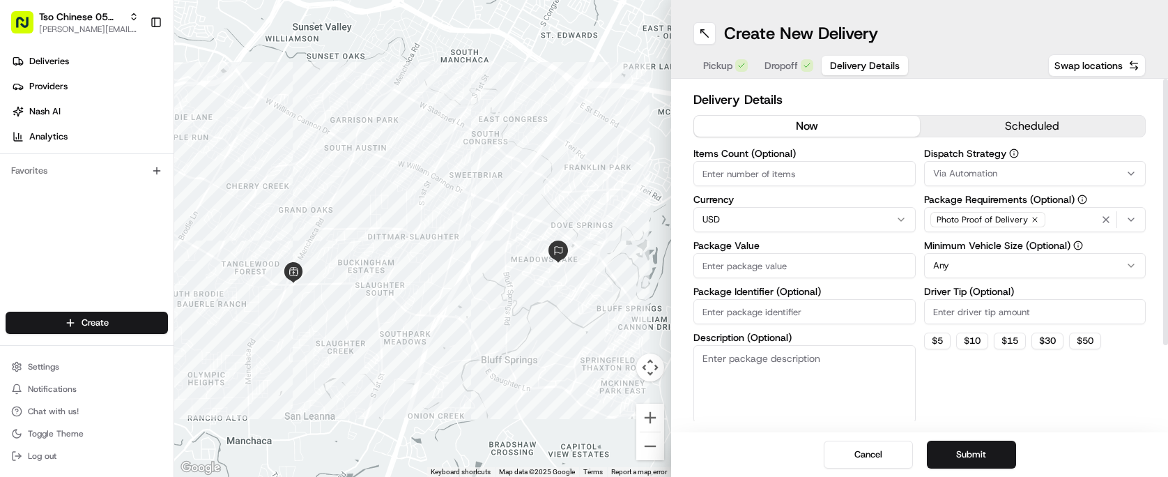
click at [886, 156] on label "Items Count (Optional)" at bounding box center [804, 153] width 222 height 10
click at [886, 161] on input "Items Count (Optional)" at bounding box center [804, 173] width 222 height 25
type input "3"
click at [836, 256] on input "Package Value" at bounding box center [804, 265] width 222 height 25
type input "56.13"
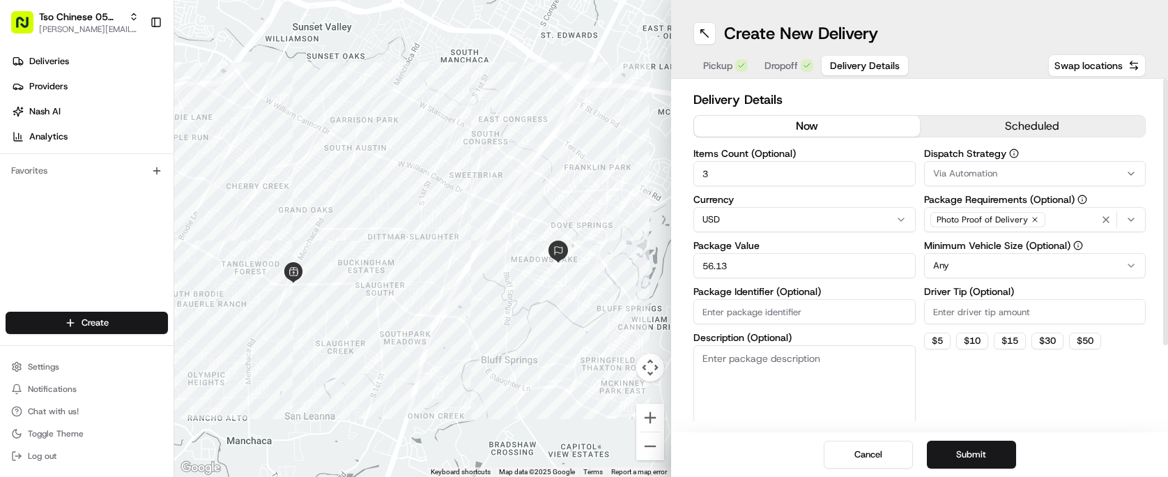
click at [842, 301] on input "Package Identifier (Optional)" at bounding box center [804, 311] width 222 height 25
type input "#U1Y3AD0"
click at [932, 304] on input "Driver Tip (Optional)" at bounding box center [1035, 311] width 222 height 25
type input "2.00"
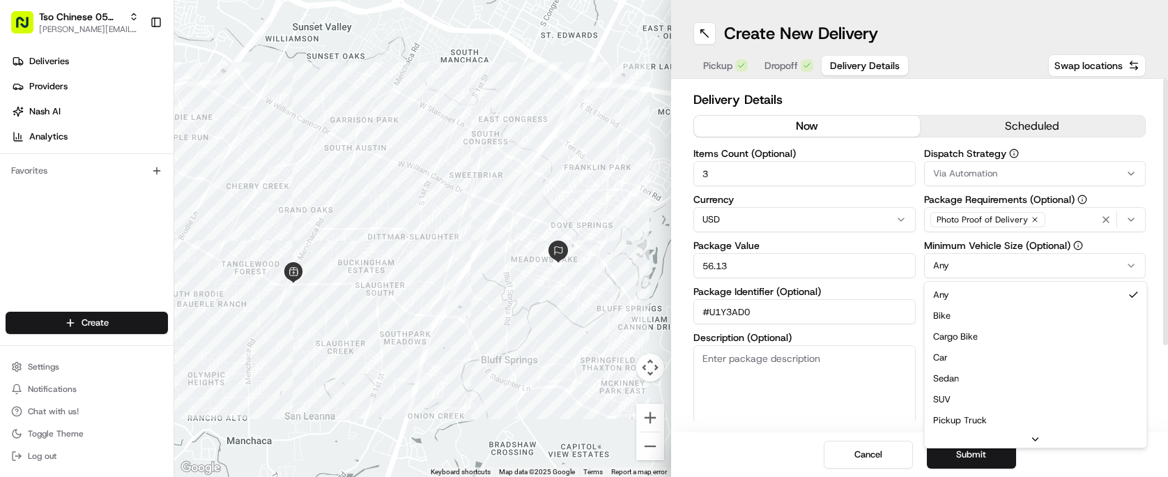
click at [989, 265] on html "Tso Chinese 05 Menchaca [EMAIL_ADDRESS][DOMAIN_NAME] Toggle Sidebar Deliveries …" at bounding box center [584, 238] width 1168 height 477
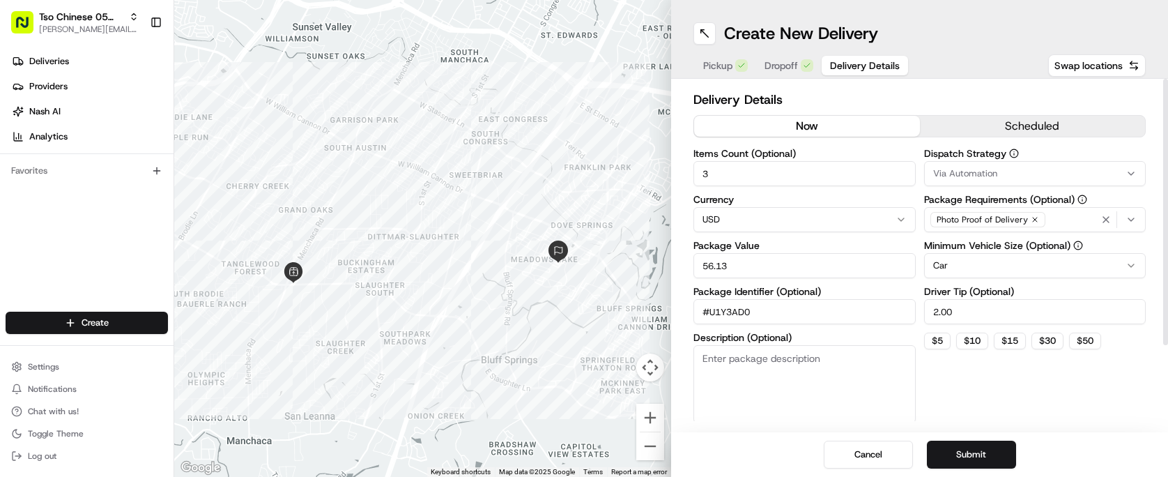
click at [1014, 168] on div "Via Automation" at bounding box center [1034, 173] width 215 height 13
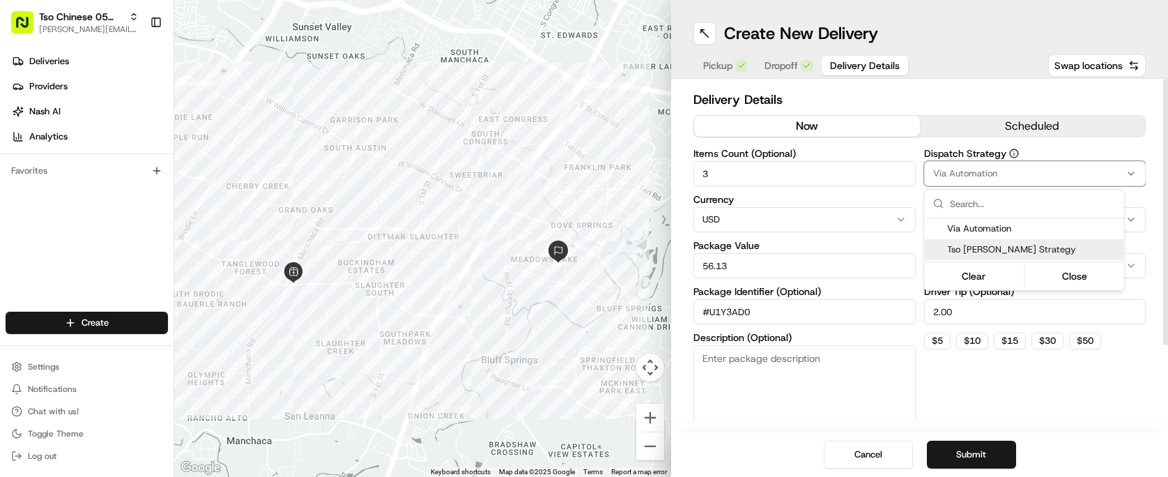
click at [1011, 248] on span "Tso [PERSON_NAME] Strategy" at bounding box center [1032, 249] width 171 height 13
click at [1007, 385] on html "Tso Chinese 05 Menchaca [EMAIL_ADDRESS][DOMAIN_NAME] Toggle Sidebar Deliveries …" at bounding box center [584, 238] width 1168 height 477
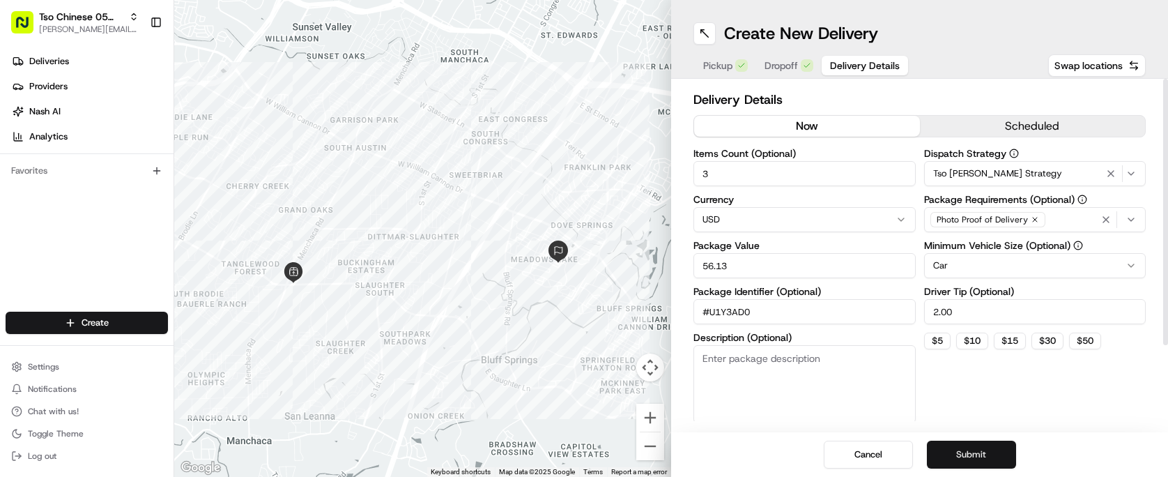
click at [995, 458] on button "Submit" at bounding box center [971, 454] width 89 height 28
